Goal: Transaction & Acquisition: Obtain resource

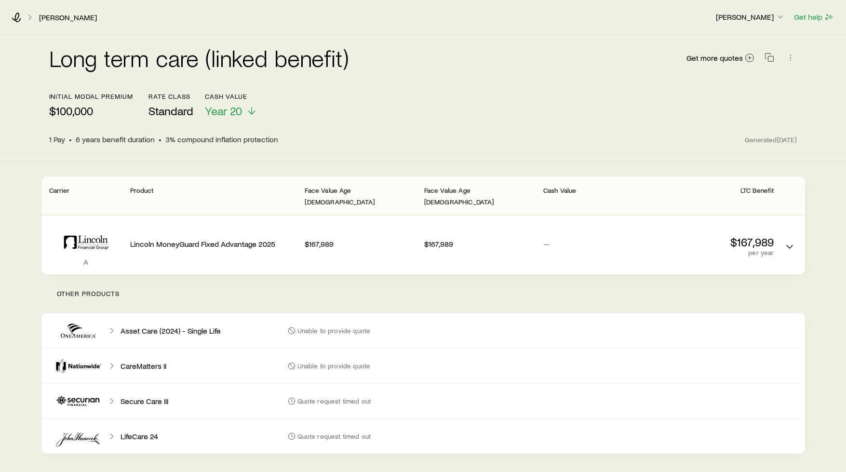
click at [592, 89] on div "Long term care (linked benefit) Get more quotes" at bounding box center [423, 64] width 748 height 58
click at [18, 20] on icon at bounding box center [17, 18] width 10 height 10
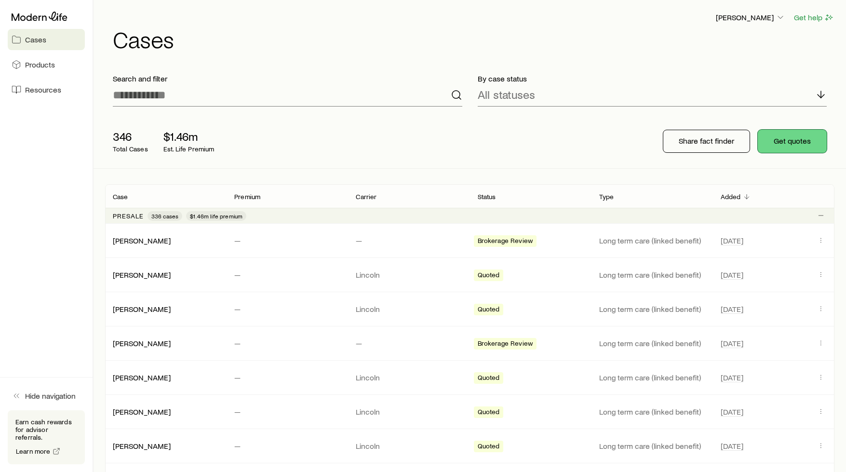
click at [800, 148] on button "Get quotes" at bounding box center [792, 141] width 69 height 23
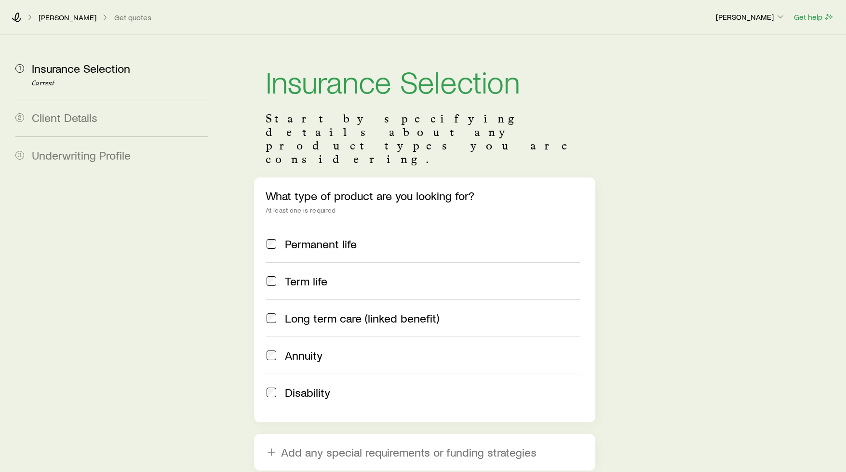
click at [349, 312] on span "Long term care (linked benefit)" at bounding box center [362, 319] width 154 height 14
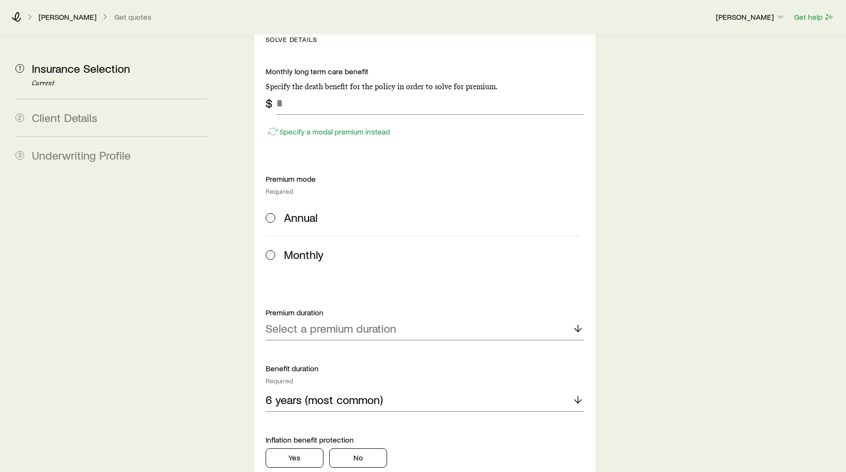
scroll to position [433, 0]
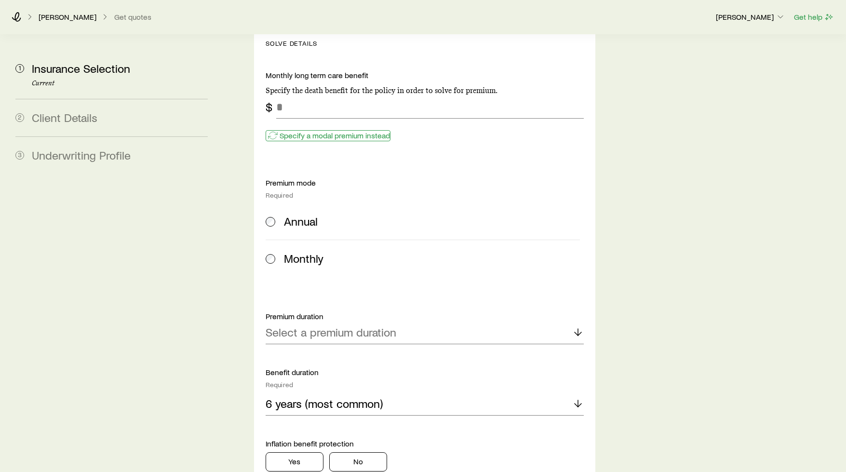
click at [339, 131] on p "Specify a modal premium instead" at bounding box center [335, 136] width 110 height 10
click at [408, 321] on div "Select a premium duration" at bounding box center [425, 332] width 318 height 23
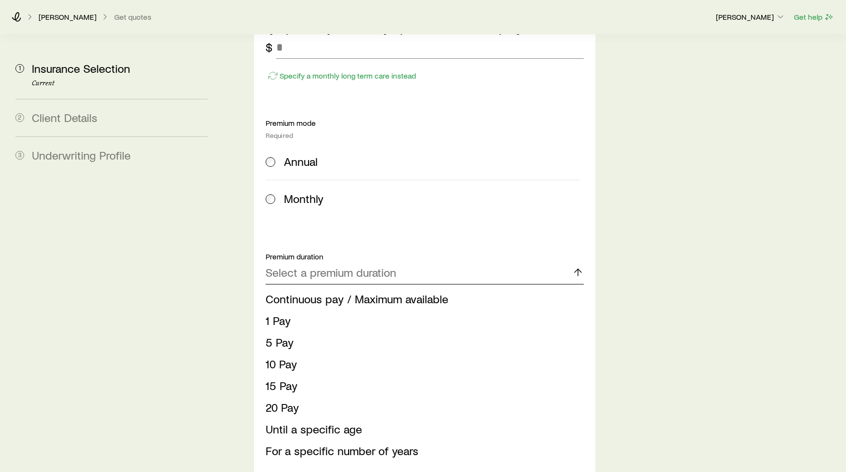
scroll to position [496, 0]
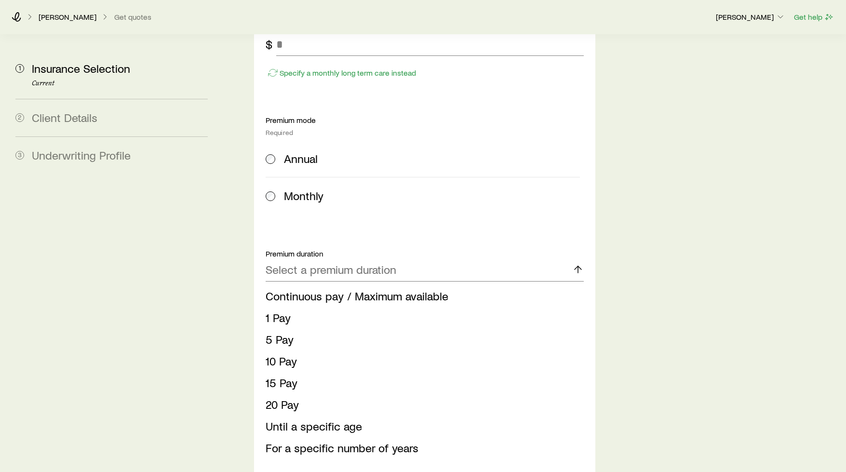
click at [389, 212] on div "Modal premium Specify the modal premium for the policy in order to solve for mo…" at bounding box center [425, 398] width 318 height 781
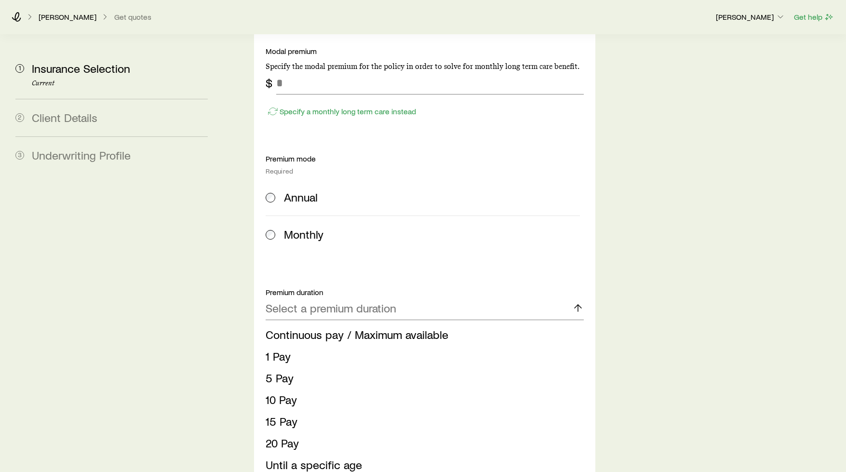
scroll to position [456, 0]
click at [579, 303] on icon at bounding box center [578, 309] width 12 height 12
